Goal: Information Seeking & Learning: Check status

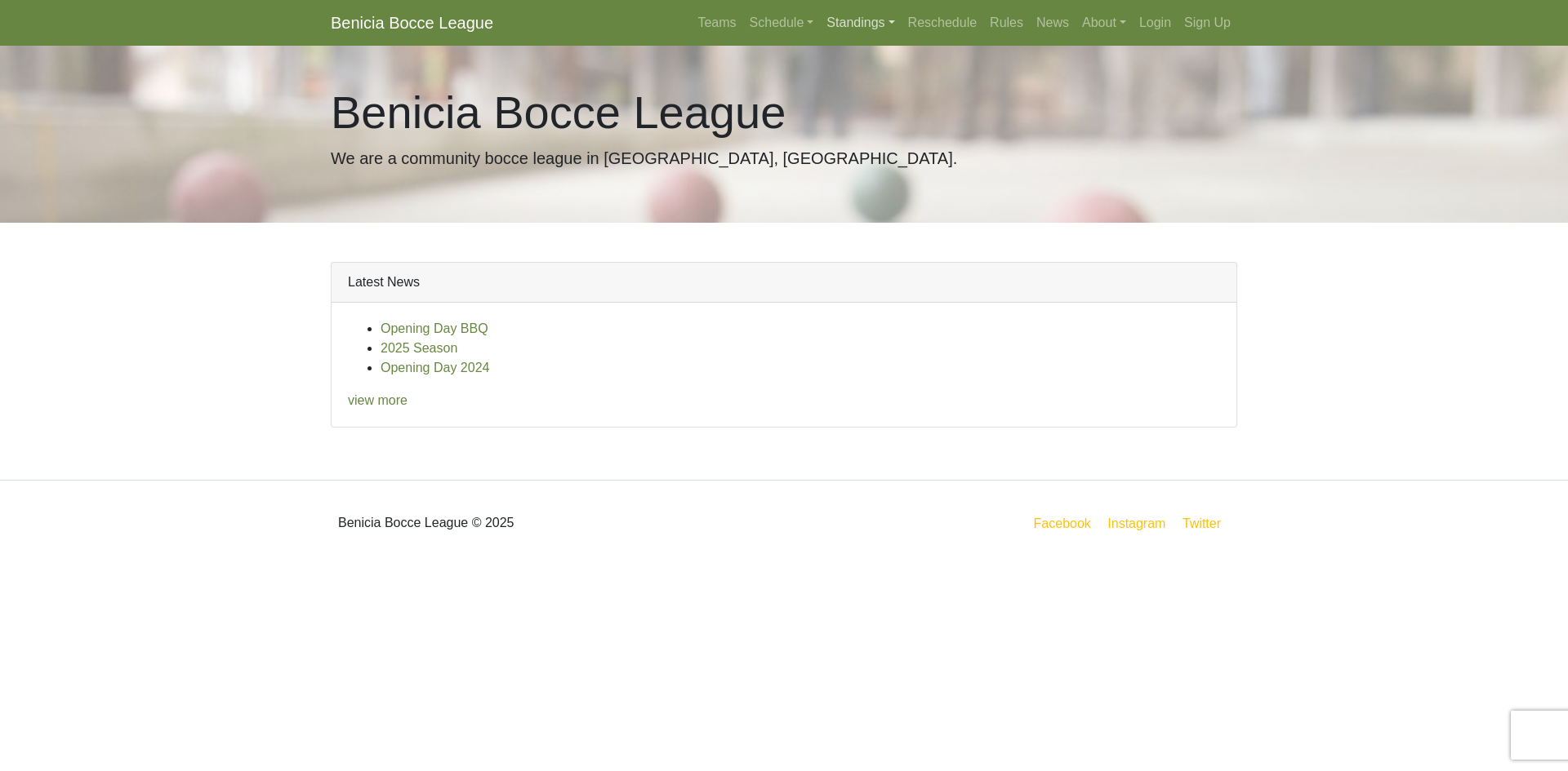
click at [846, 27] on link "Standings" at bounding box center [860, 22] width 81 height 33
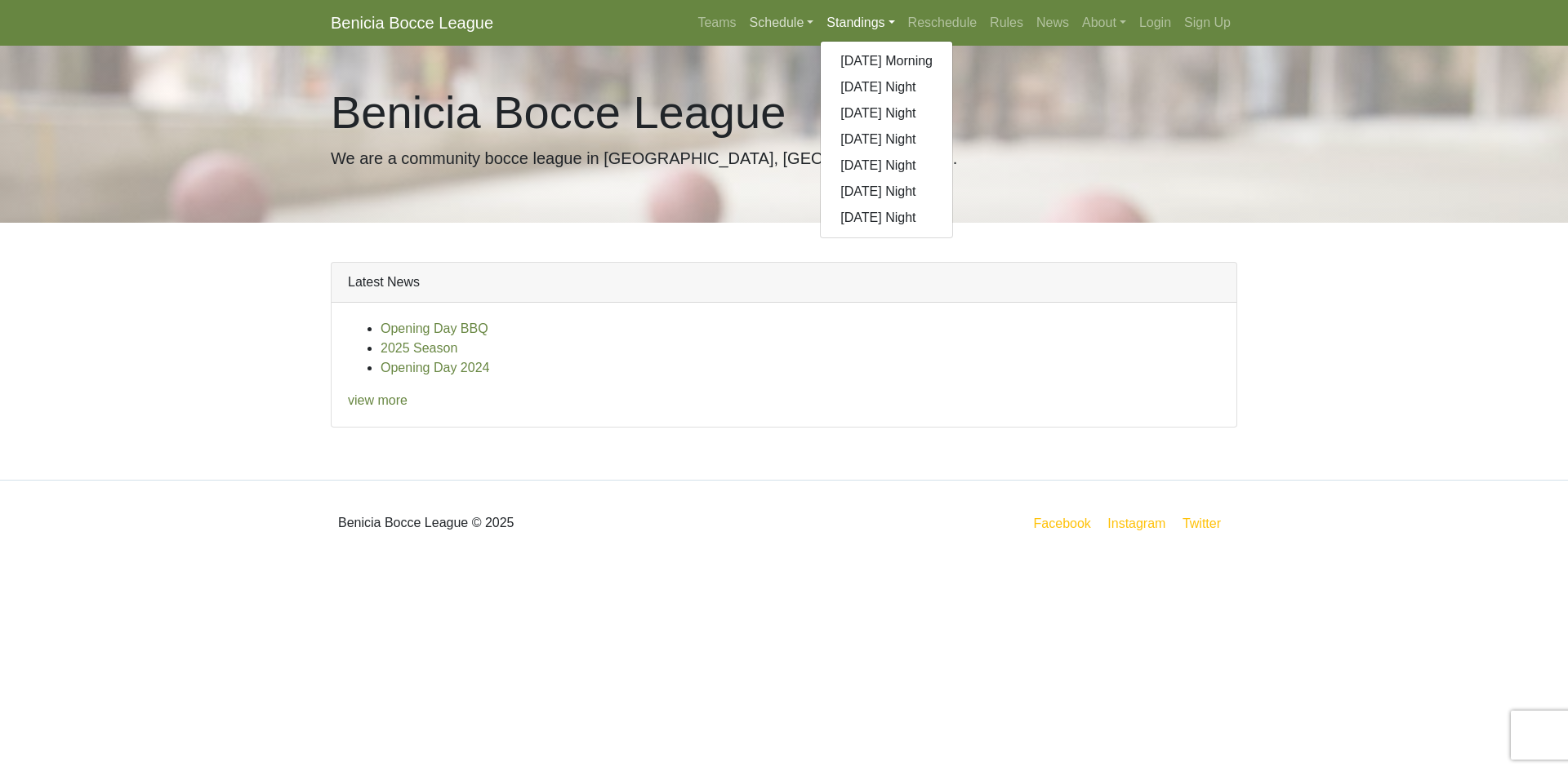
click at [773, 22] on link "Schedule" at bounding box center [782, 22] width 78 height 33
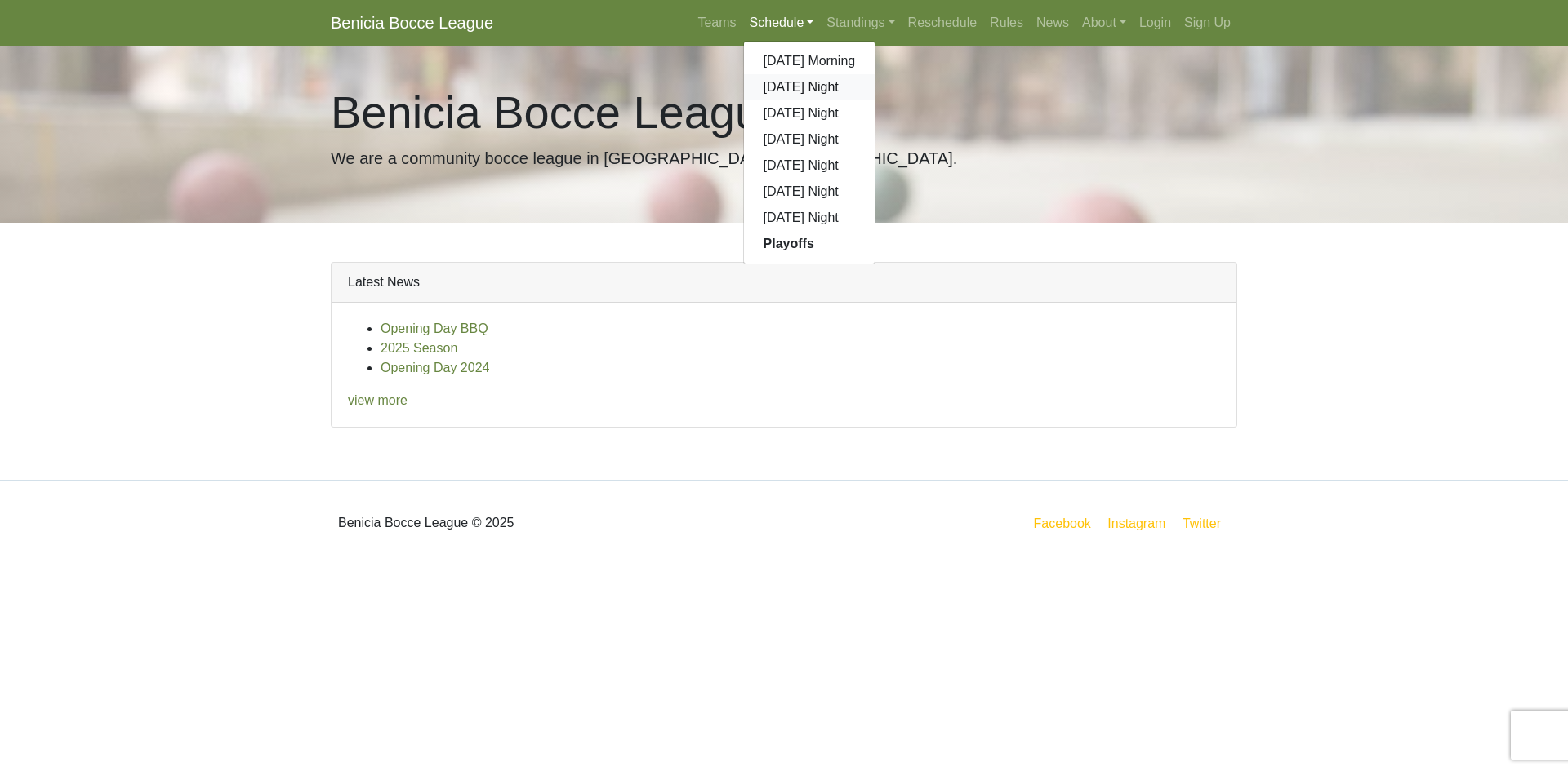
click at [786, 81] on link "[DATE] Night" at bounding box center [809, 88] width 132 height 26
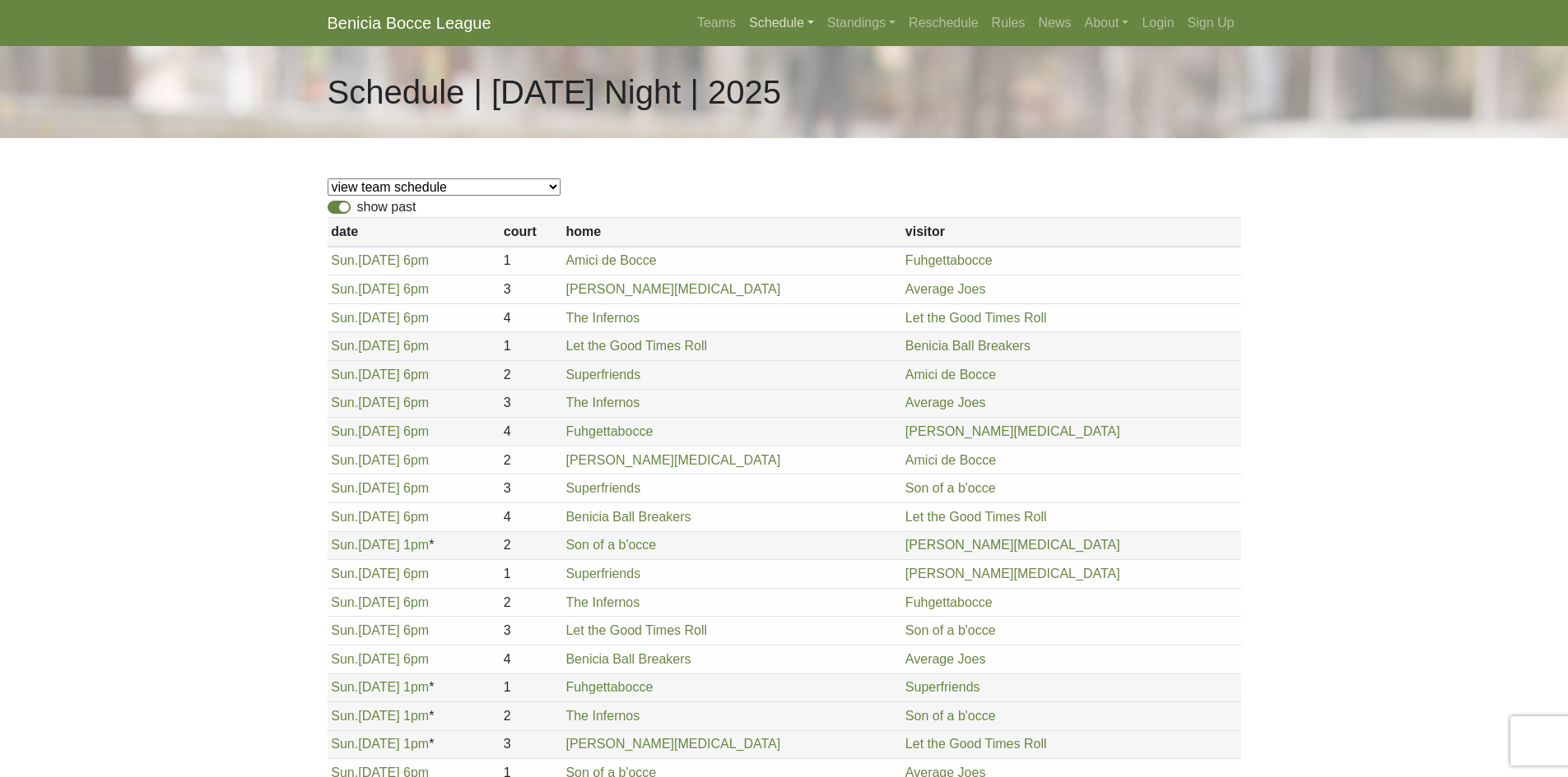
click at [802, 22] on link "Schedule" at bounding box center [781, 23] width 78 height 33
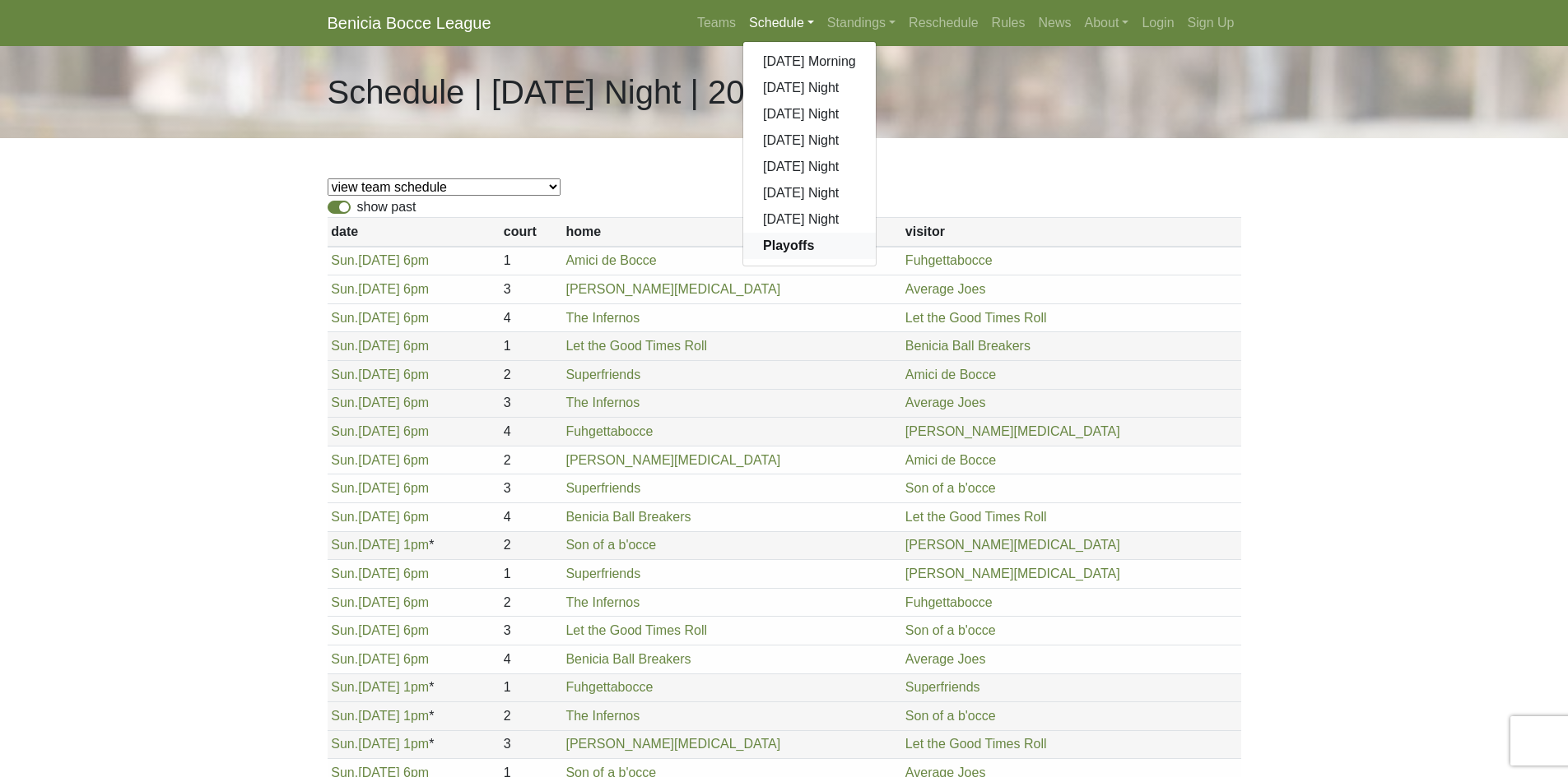
click at [795, 242] on strong "Playoffs" at bounding box center [788, 246] width 51 height 14
